Goal: Task Accomplishment & Management: Complete application form

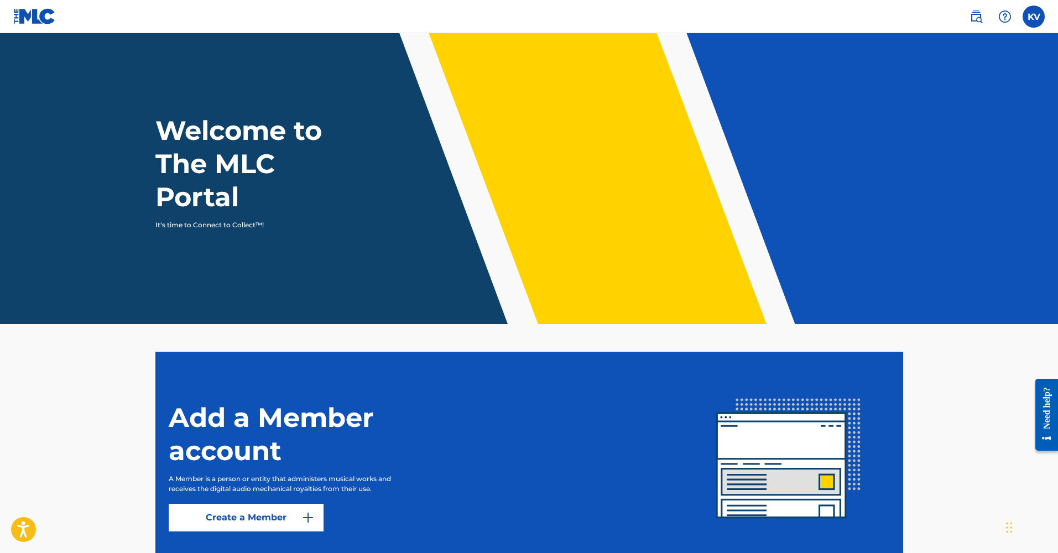
click at [743, 17] on label at bounding box center [1034, 17] width 22 height 22
click at [743, 17] on input "[PERSON_NAME] [EMAIL_ADDRESS][DOMAIN_NAME] Notification Preferences Profile Log…" at bounding box center [1034, 17] width 0 height 0
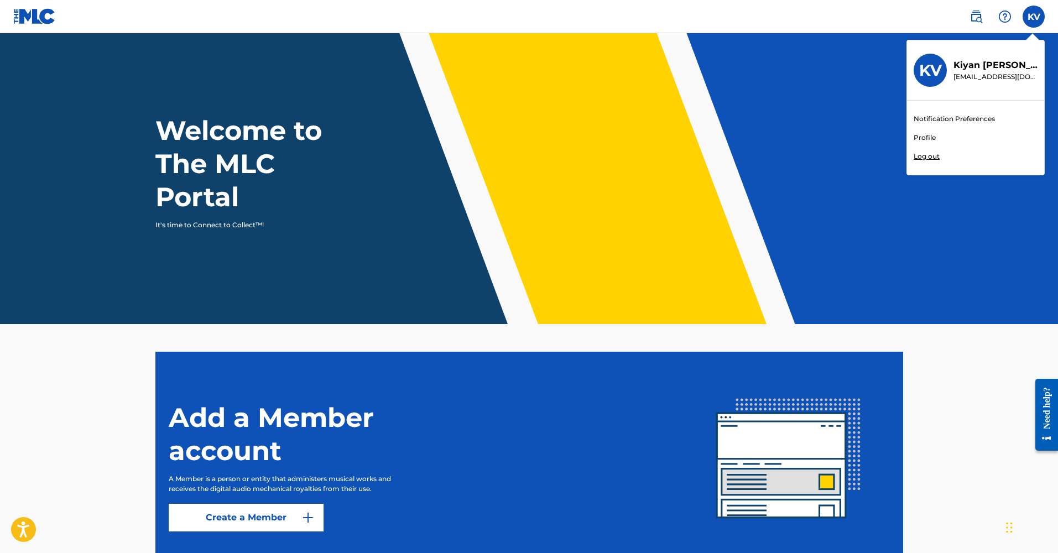
click at [743, 134] on link "Profile" at bounding box center [925, 138] width 22 height 10
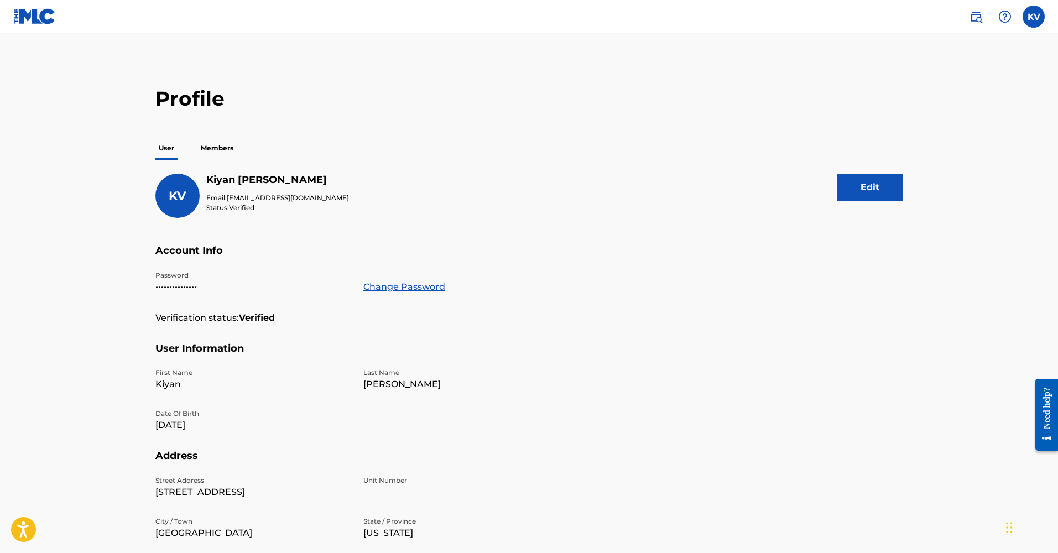
scroll to position [1, 0]
click at [203, 145] on p "Members" at bounding box center [216, 147] width 39 height 23
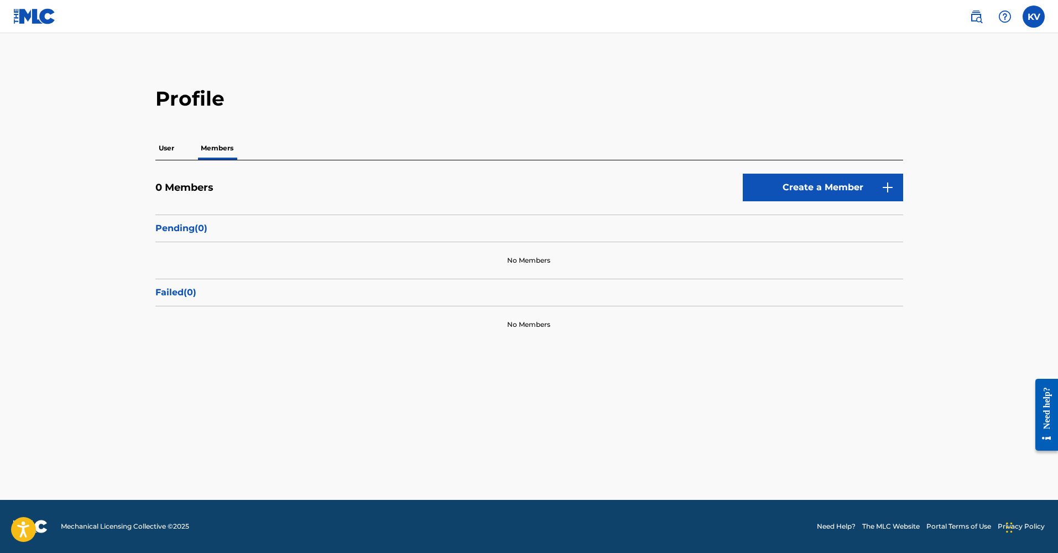
scroll to position [1, 0]
click at [743, 192] on link "Create a Member" at bounding box center [823, 188] width 160 height 28
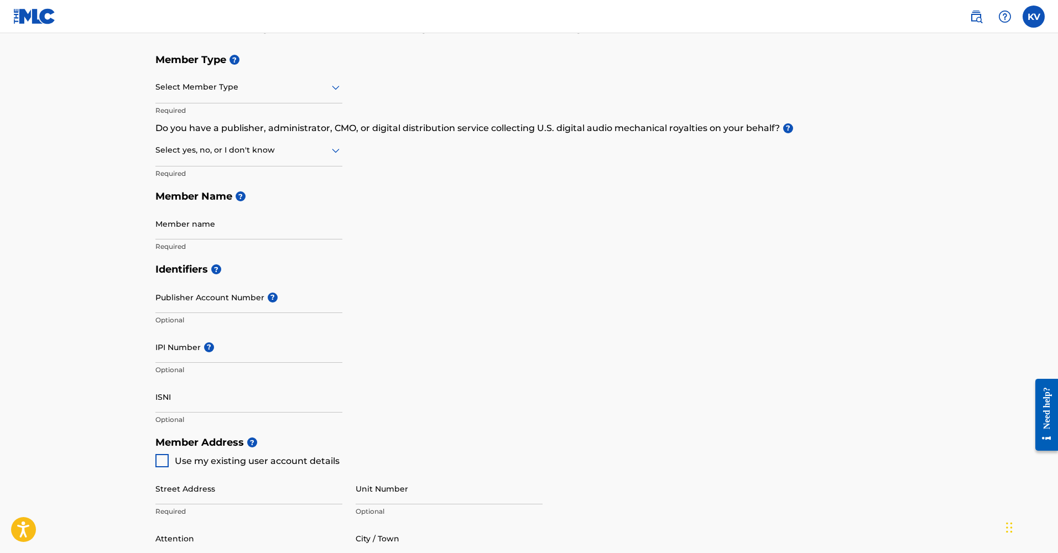
scroll to position [111, 0]
click at [240, 93] on div "Select Member Type" at bounding box center [248, 87] width 187 height 32
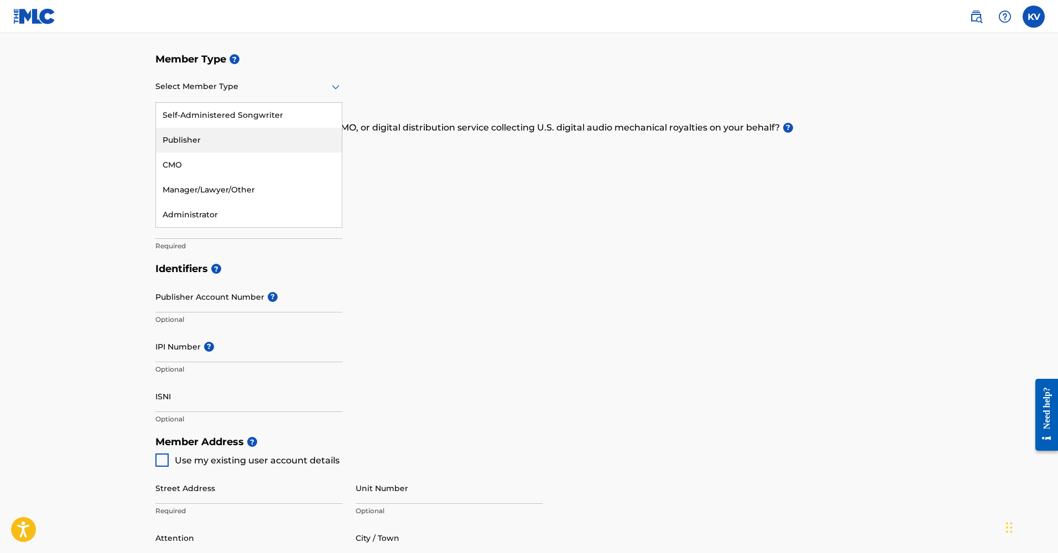
click at [110, 160] on main "Create a Member If you are a self-administered songwriter without a publisher t…" at bounding box center [529, 419] width 1058 height 993
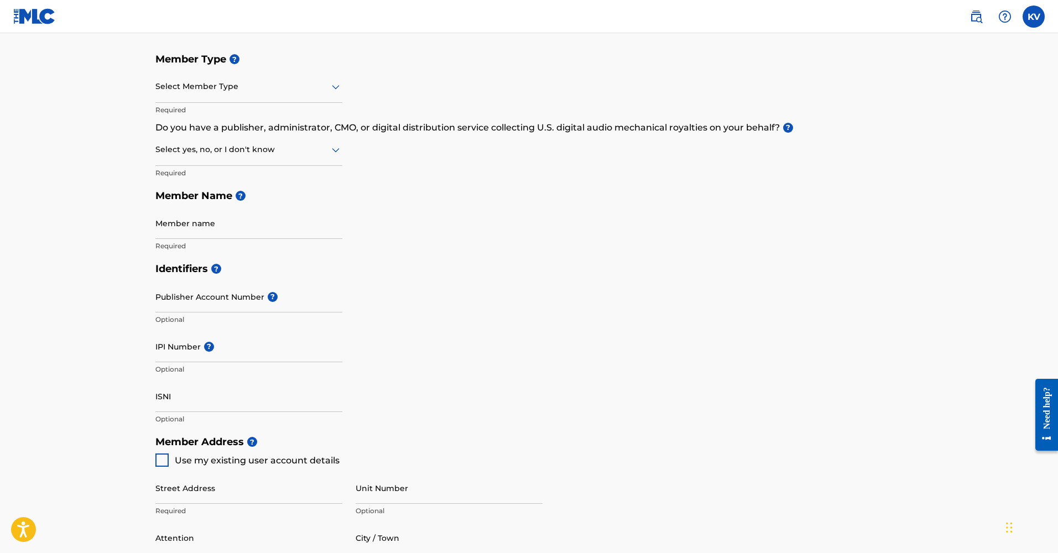
click at [243, 100] on div "Select Member Type" at bounding box center [248, 87] width 187 height 32
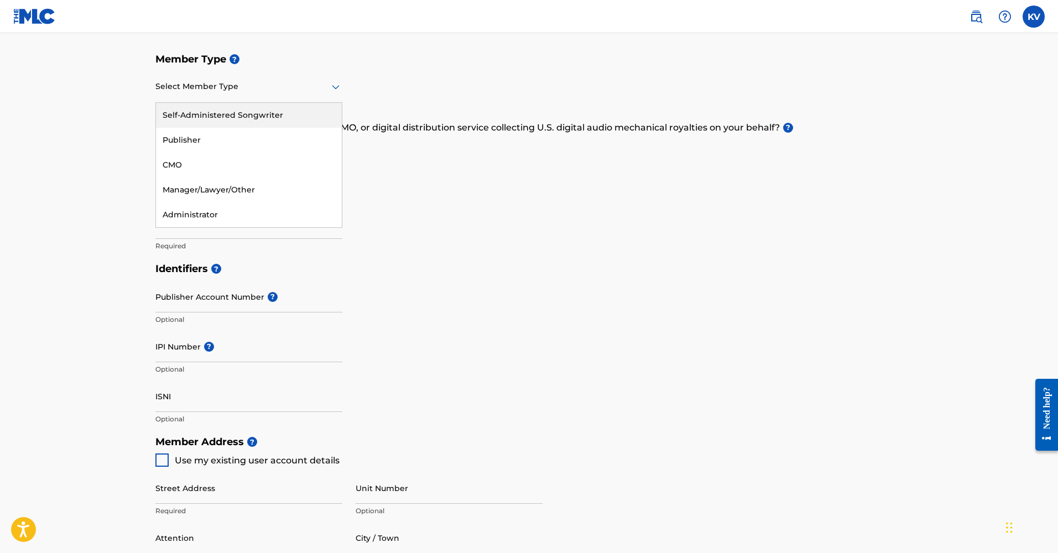
click at [217, 118] on div "Self-Administered Songwriter" at bounding box center [249, 115] width 186 height 25
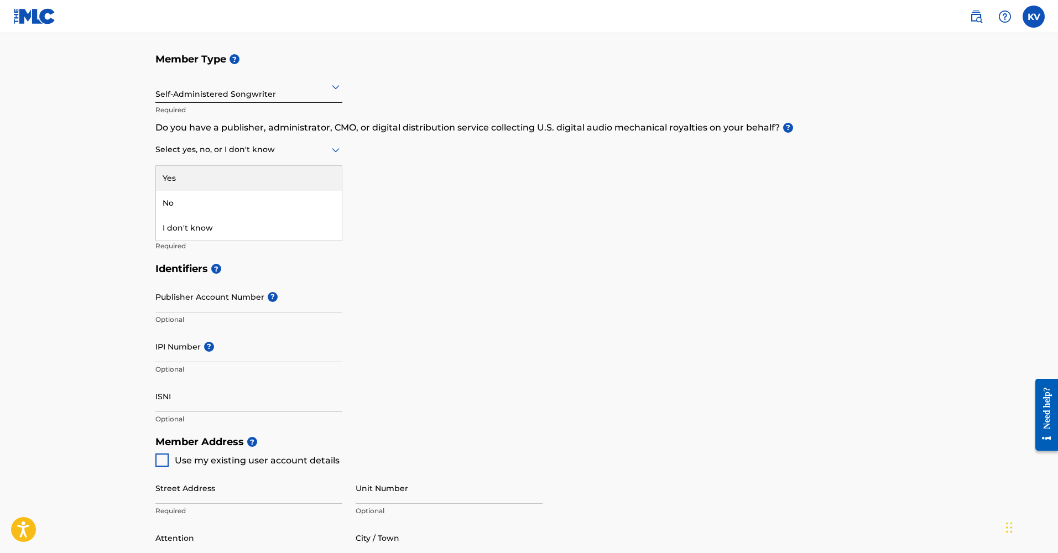
click at [293, 157] on div "Select yes, no, or I don't know" at bounding box center [248, 150] width 187 height 32
click at [220, 179] on div "Yes" at bounding box center [249, 178] width 186 height 25
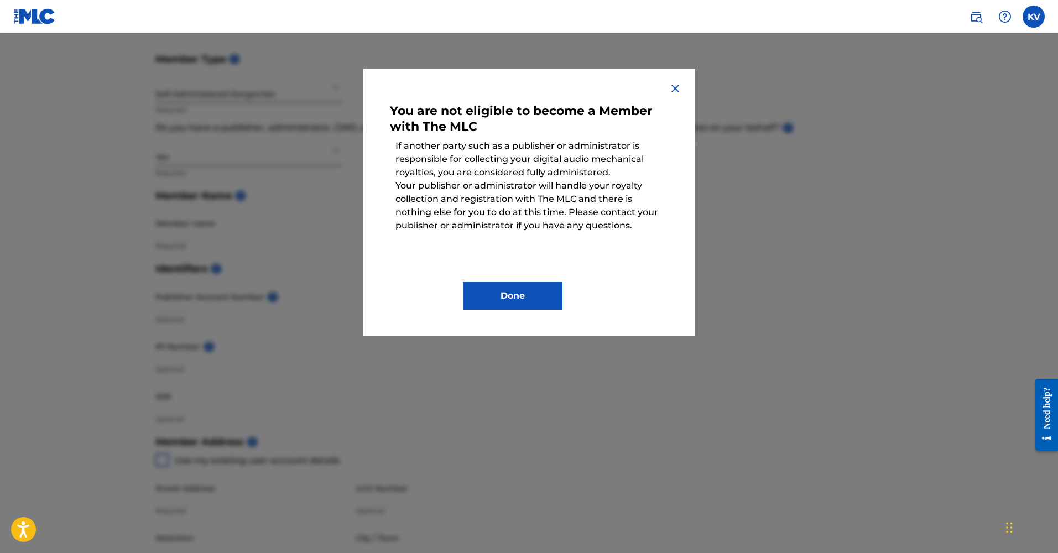
click at [537, 290] on button "Done" at bounding box center [513, 296] width 100 height 28
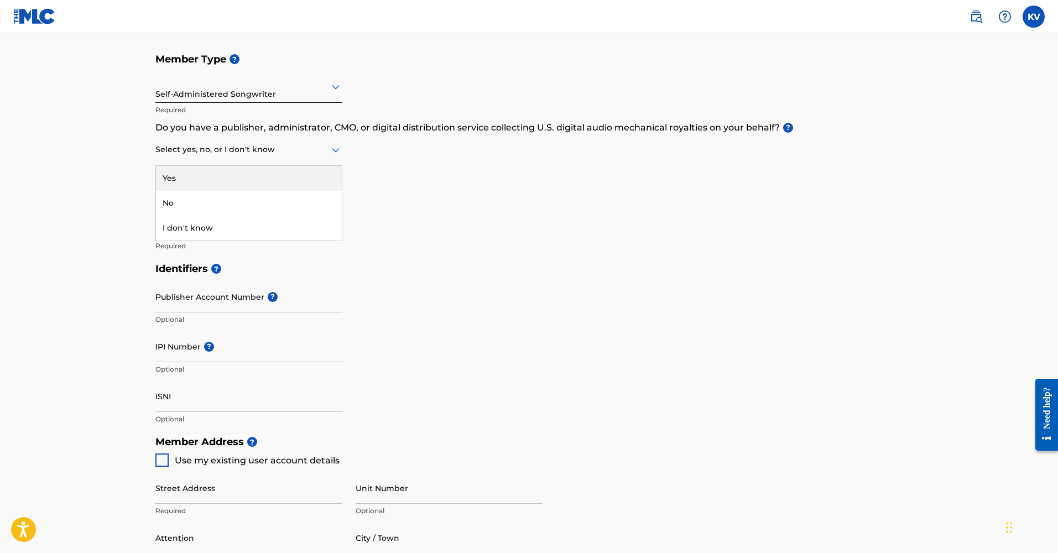
click at [300, 155] on div at bounding box center [248, 150] width 187 height 14
click at [188, 205] on div "No" at bounding box center [249, 203] width 186 height 25
click at [185, 233] on input "[PERSON_NAME]" at bounding box center [248, 223] width 187 height 32
type input "[PERSON_NAME]"
click at [258, 299] on input "Publisher Account Number ?" at bounding box center [248, 297] width 187 height 32
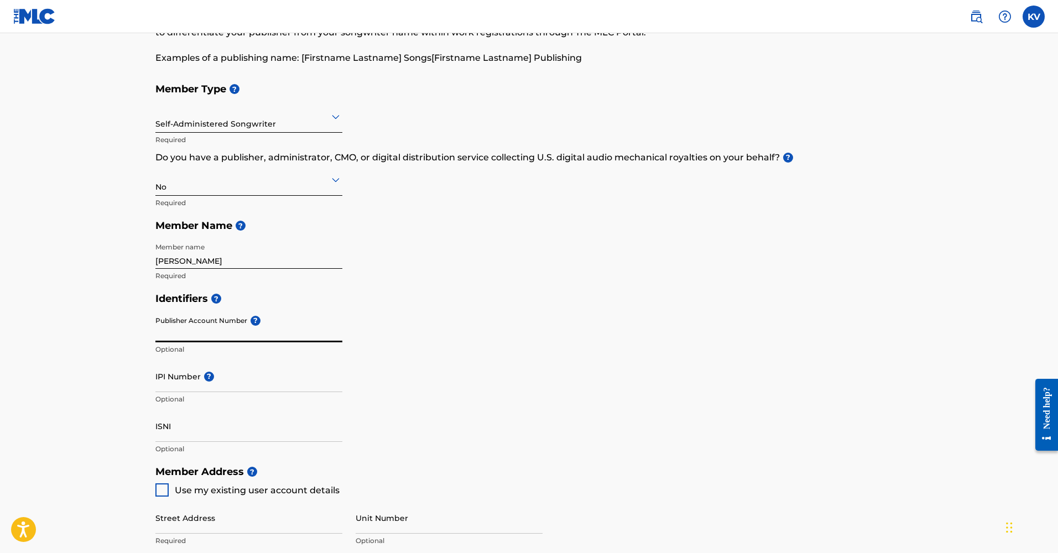
scroll to position [83, 0]
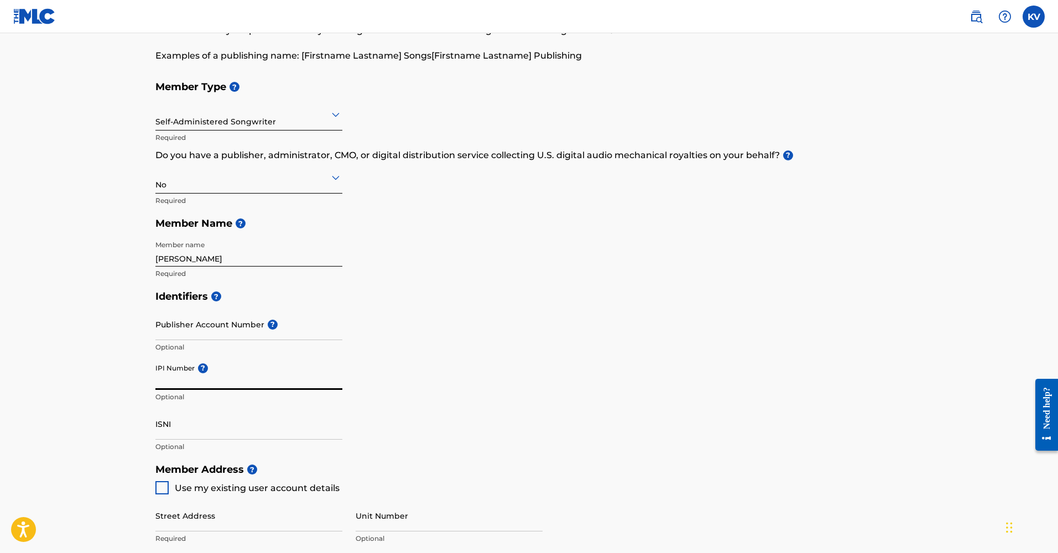
click at [240, 374] on input "IPI Number ?" at bounding box center [248, 374] width 187 height 32
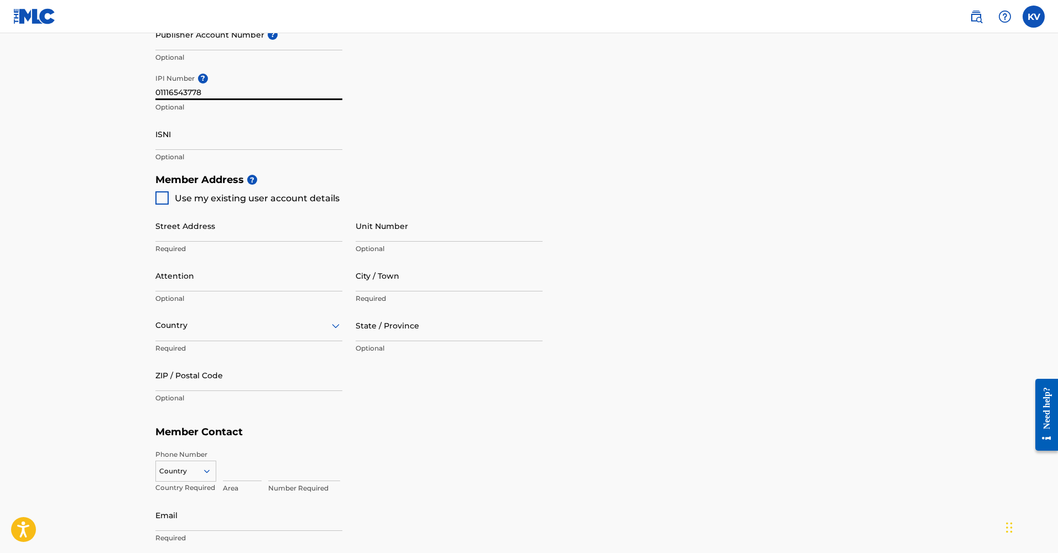
scroll to position [381, 0]
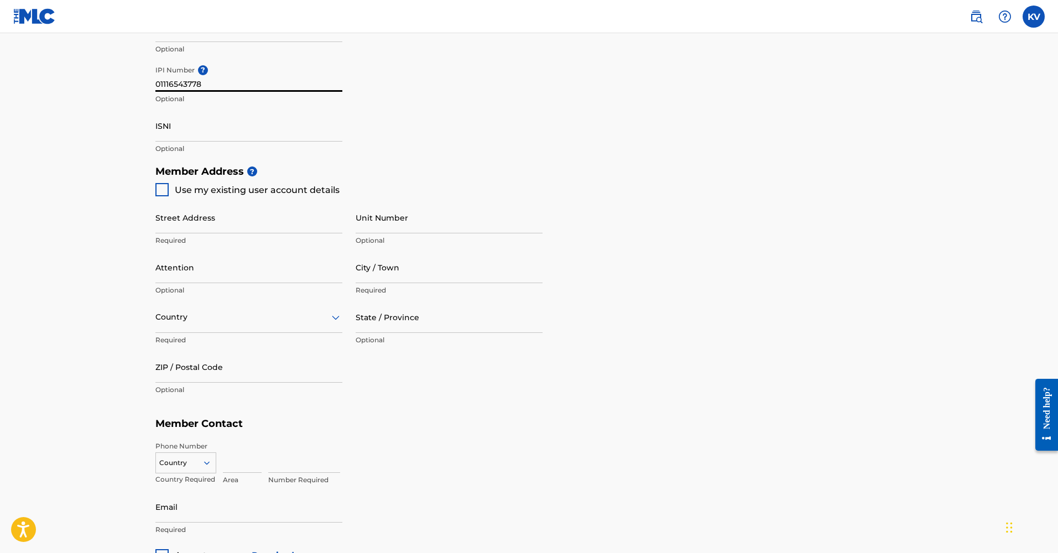
type input "01116543778"
type input "[STREET_ADDRESS]"
drag, startPoint x: 688, startPoint y: 512, endPoint x: 628, endPoint y: 407, distance: 120.9
click at [688, 481] on div "Member Type ? Self-Administered Songwriter Required Do you have a publisher, ad…" at bounding box center [529, 169] width 748 height 785
type input "[GEOGRAPHIC_DATA]"
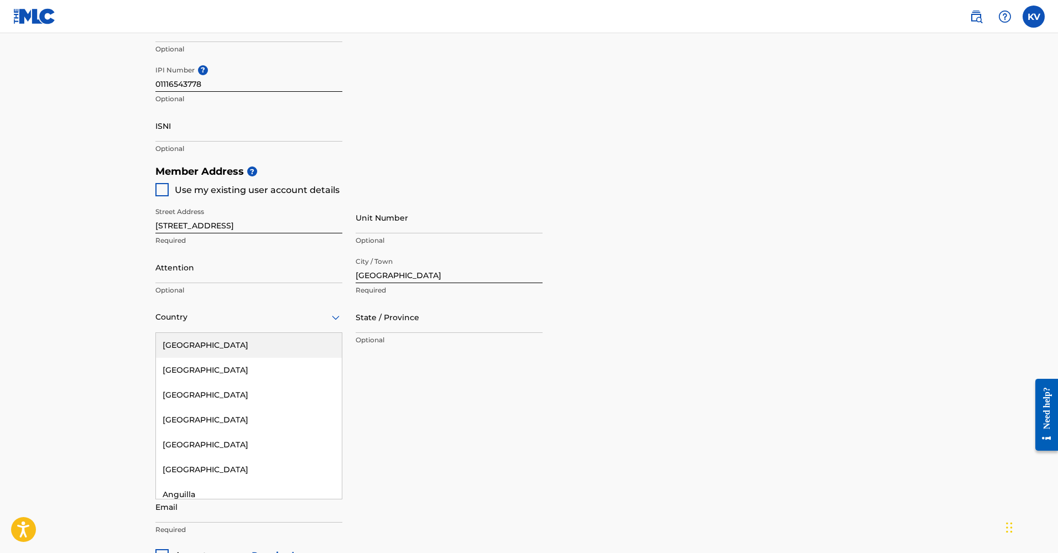
click at [267, 319] on div at bounding box center [248, 317] width 187 height 14
click at [206, 348] on div "[GEOGRAPHIC_DATA]" at bounding box center [249, 345] width 186 height 25
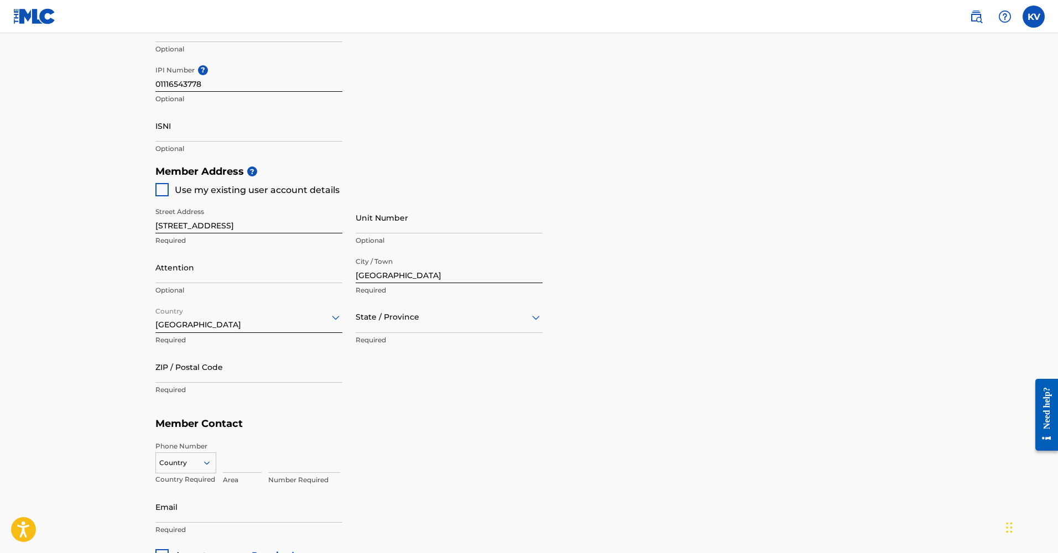
click at [422, 312] on div at bounding box center [449, 317] width 187 height 14
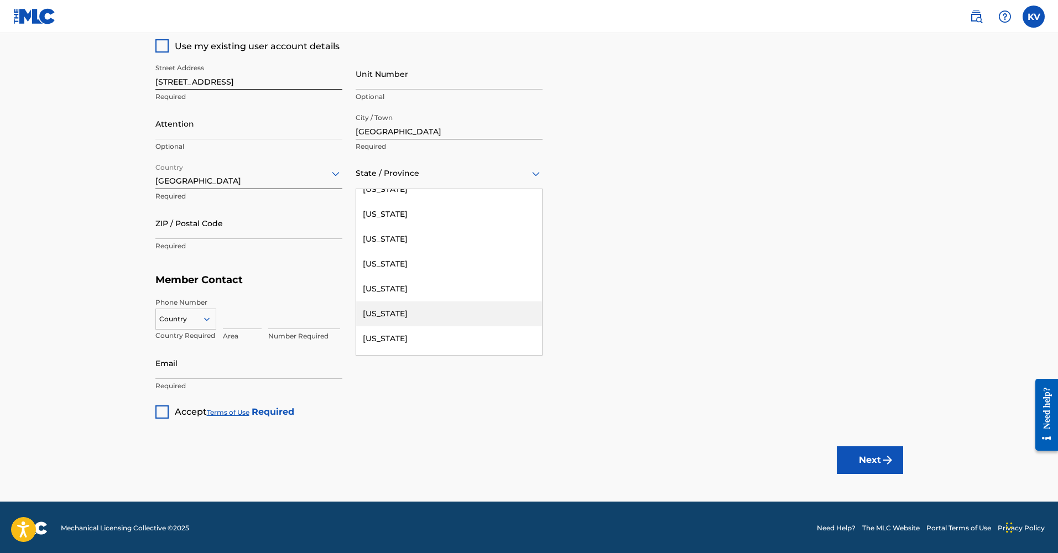
scroll to position [833, 0]
click at [430, 240] on div "[US_STATE]" at bounding box center [449, 239] width 186 height 25
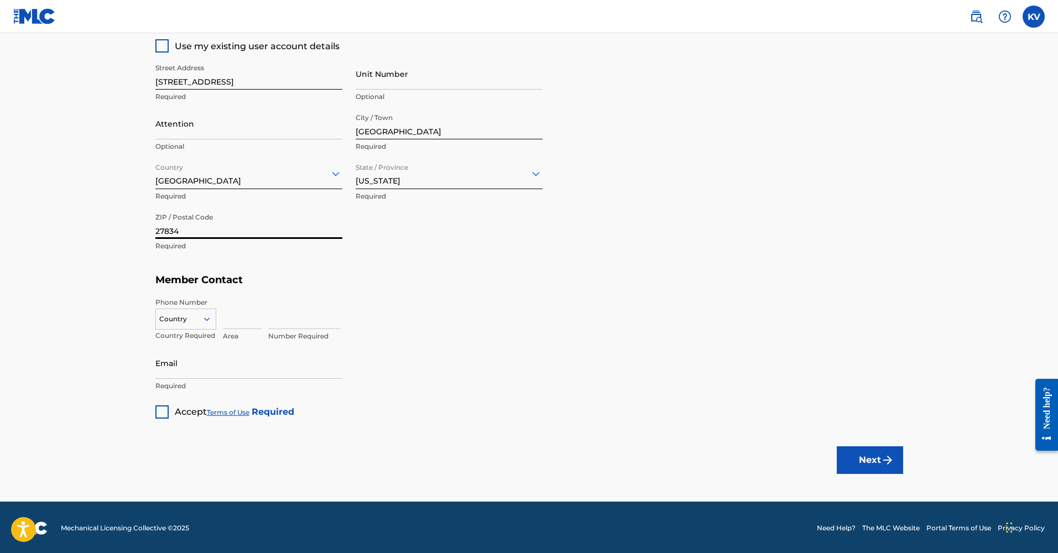
type input "27834"
click at [207, 320] on icon at bounding box center [207, 319] width 10 height 10
click at [190, 337] on div "US, [GEOGRAPHIC_DATA] +1" at bounding box center [186, 346] width 60 height 43
click at [237, 317] on input at bounding box center [242, 314] width 39 height 32
type input "252"
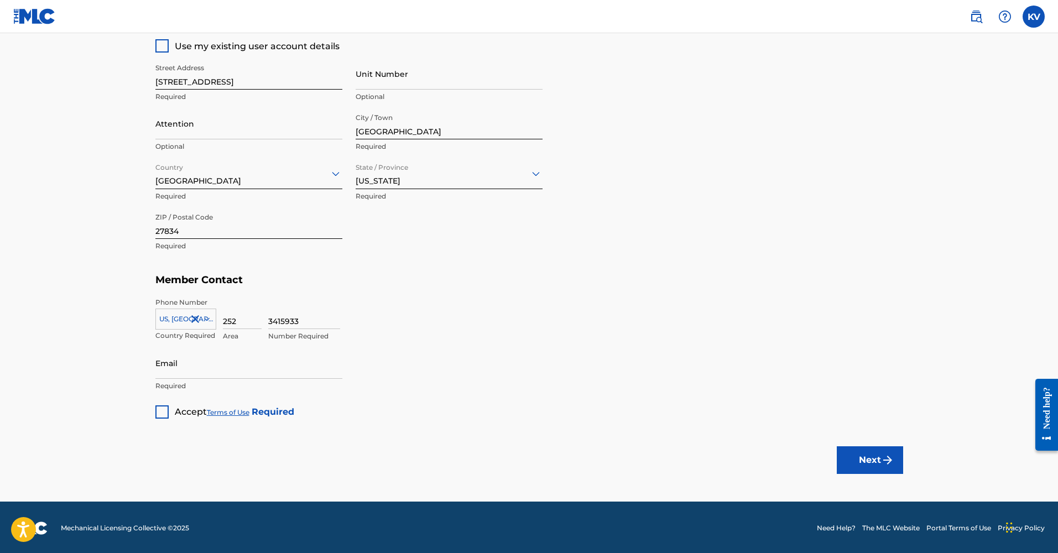
type input "3415933"
click at [622, 313] on div "3415933 Number Required" at bounding box center [585, 323] width 635 height 50
type input "[EMAIL_ADDRESS][DOMAIN_NAME]"
click at [458, 358] on div "Member Type ? Self-Administered Songwriter Required Do you have a publisher, ad…" at bounding box center [529, 25] width 748 height 785
click at [163, 412] on div at bounding box center [161, 411] width 13 height 13
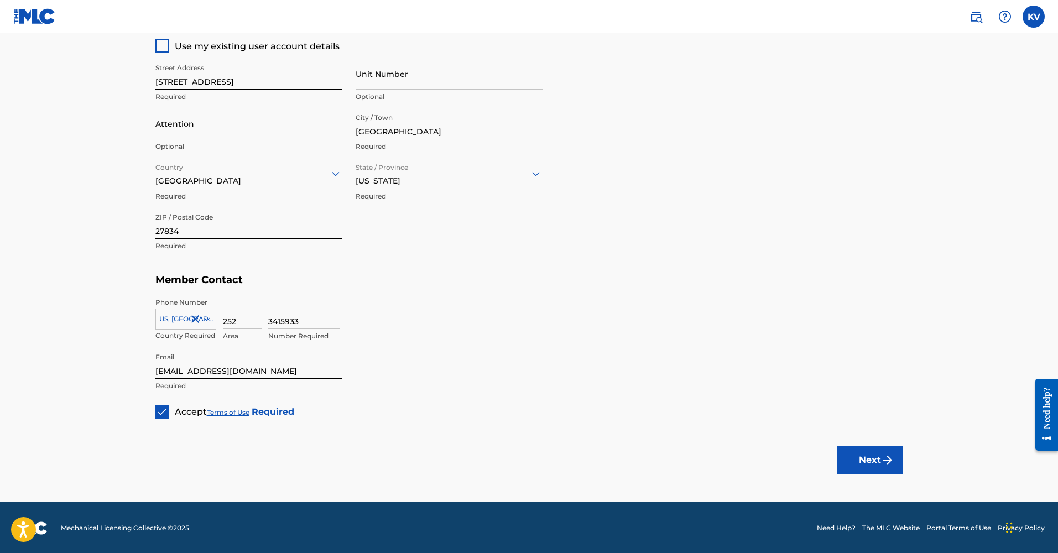
click at [743, 455] on button "Next" at bounding box center [870, 460] width 66 height 28
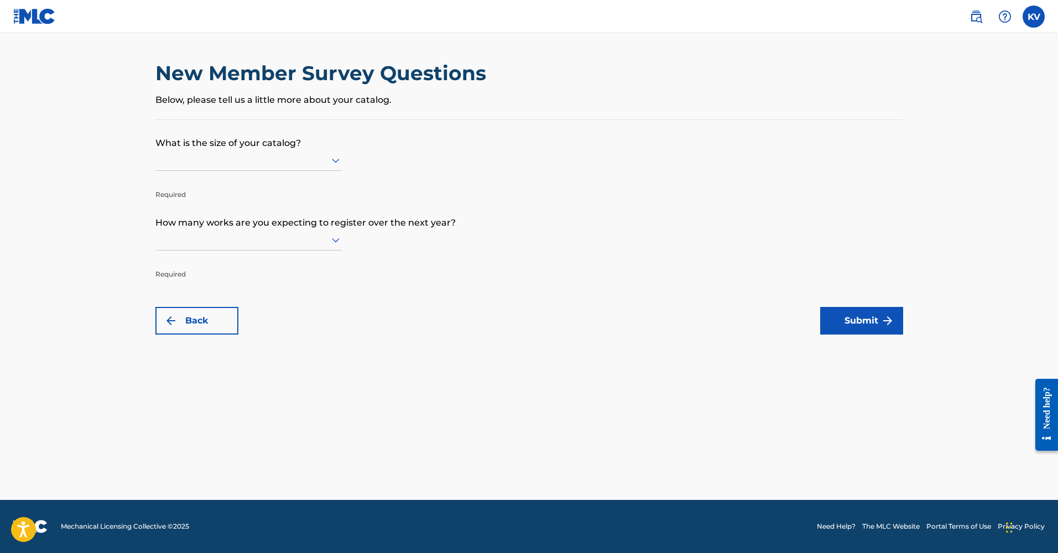
click at [280, 162] on div at bounding box center [248, 160] width 187 height 14
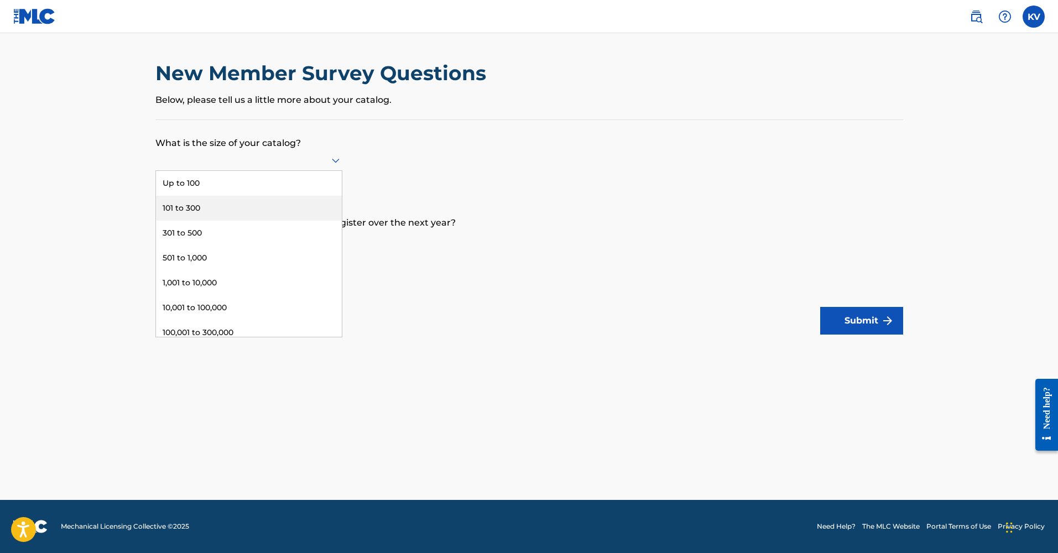
click at [209, 216] on div "101 to 300" at bounding box center [249, 208] width 186 height 25
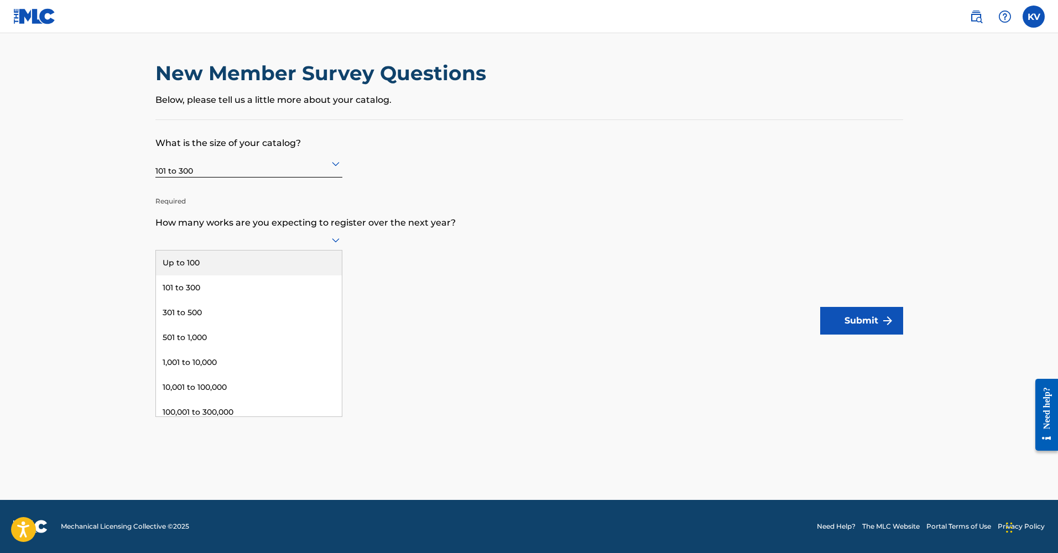
click at [259, 243] on div at bounding box center [248, 240] width 187 height 14
click at [223, 275] on div "Up to 100" at bounding box center [249, 263] width 186 height 25
click at [743, 330] on button "Submit" at bounding box center [861, 321] width 83 height 28
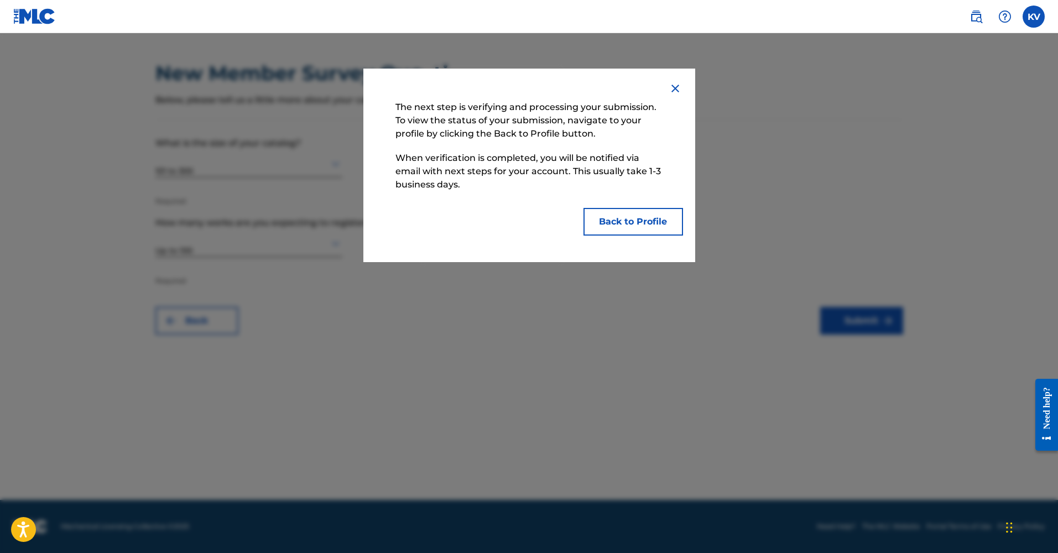
click at [644, 222] on button "Back to Profile" at bounding box center [634, 222] width 100 height 28
